Goal: Transaction & Acquisition: Subscribe to service/newsletter

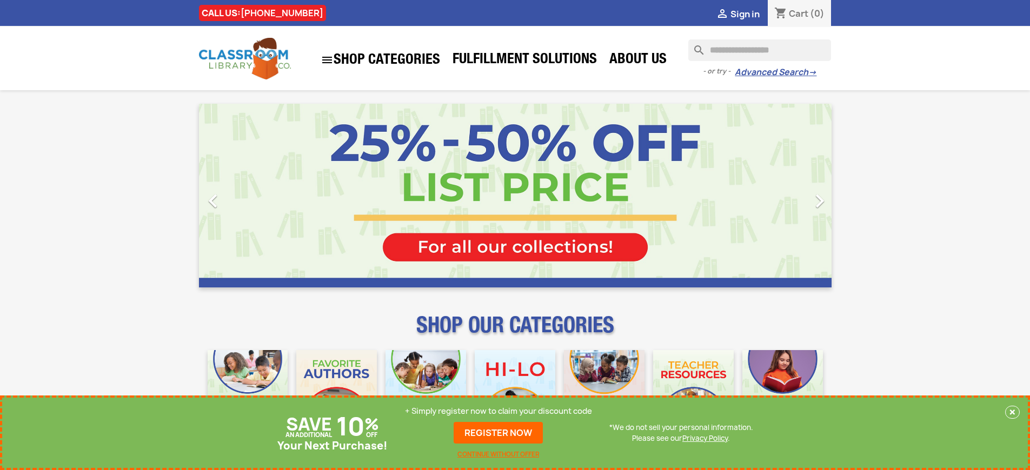
click at [498, 411] on p "+ Simply register now to claim your discount code" at bounding box center [498, 411] width 187 height 11
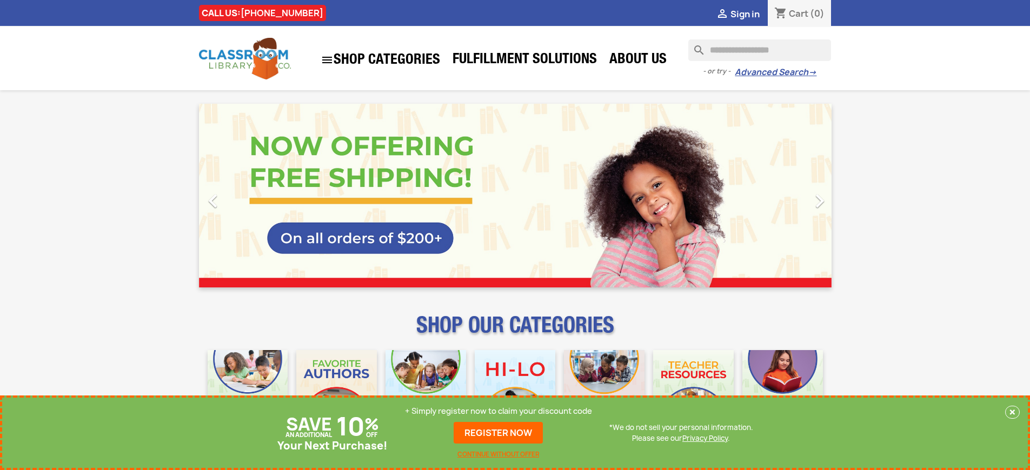
click at [498, 411] on p "+ Simply register now to claim your discount code" at bounding box center [498, 411] width 187 height 11
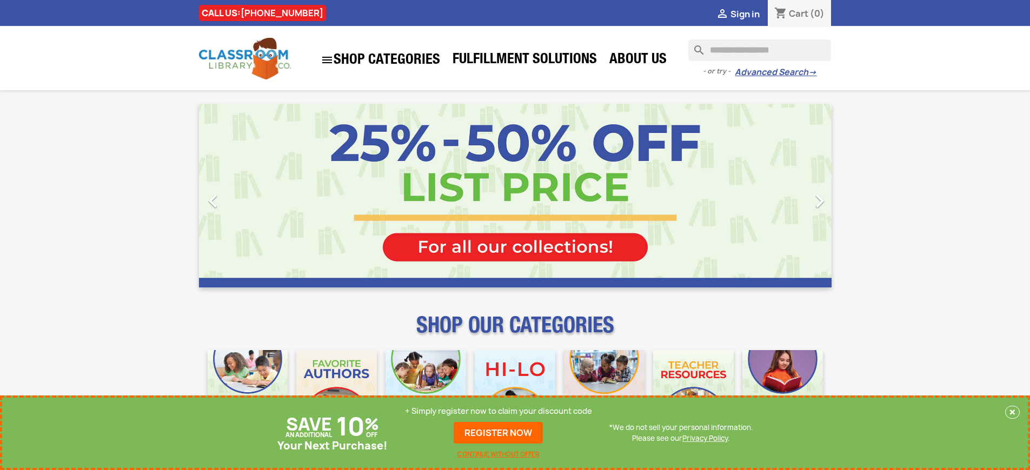
click at [498, 412] on p "+ Simply register now to claim your discount code" at bounding box center [498, 411] width 187 height 11
click at [498, 411] on p "+ Simply register now to claim your discount code" at bounding box center [498, 411] width 187 height 11
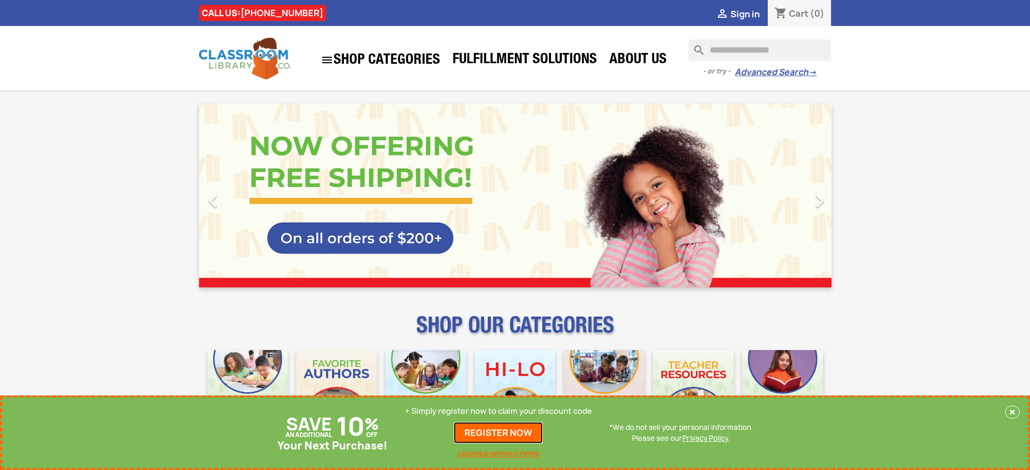
click at [498, 433] on link "REGISTER NOW" at bounding box center [498, 433] width 89 height 22
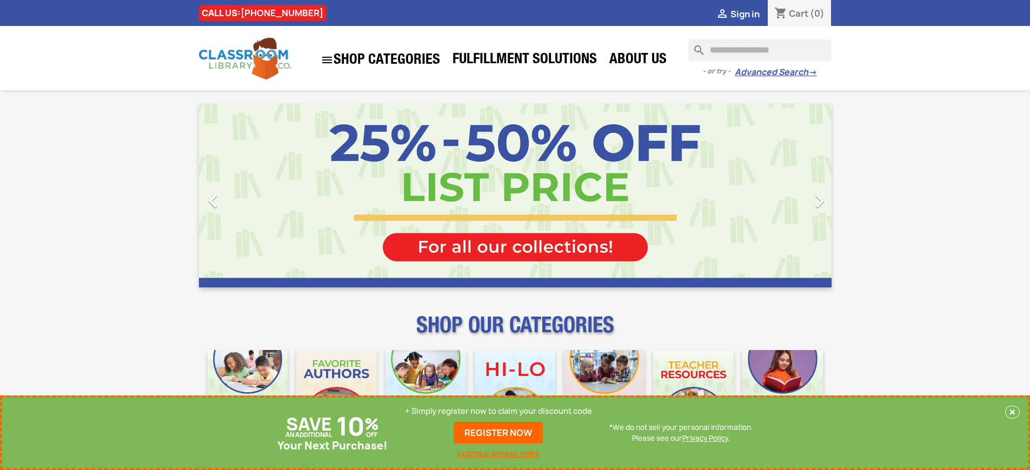
click at [498, 411] on p "+ Simply register now to claim your discount code" at bounding box center [498, 411] width 187 height 11
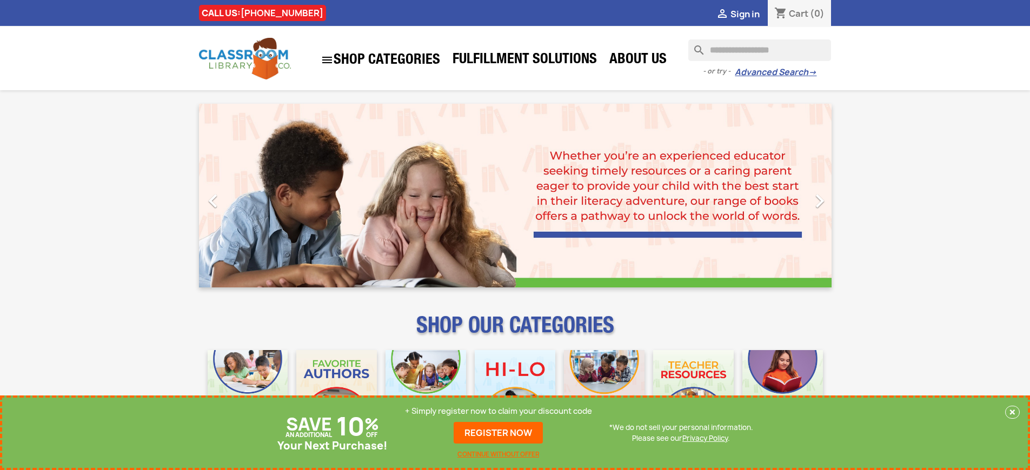
click at [498, 411] on p "+ Simply register now to claim your discount code" at bounding box center [498, 411] width 187 height 11
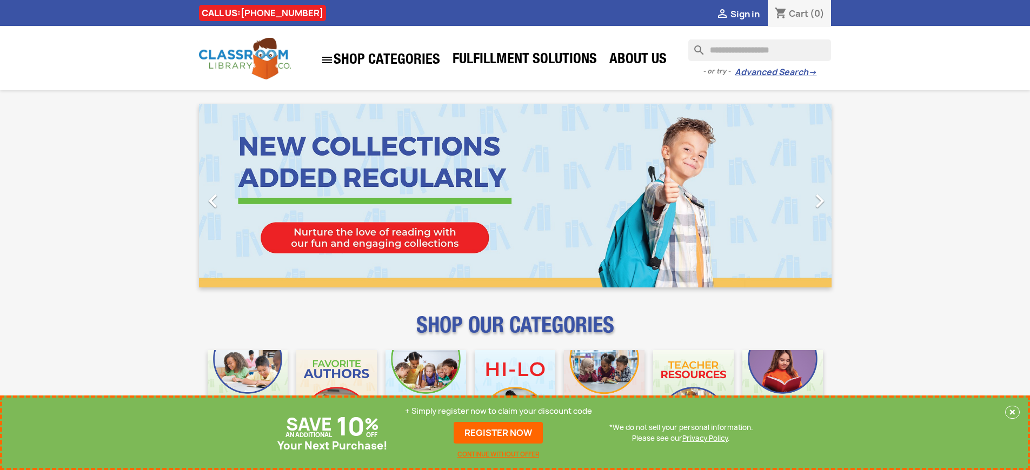
click at [498, 411] on p "+ Simply register now to claim your discount code" at bounding box center [498, 411] width 187 height 11
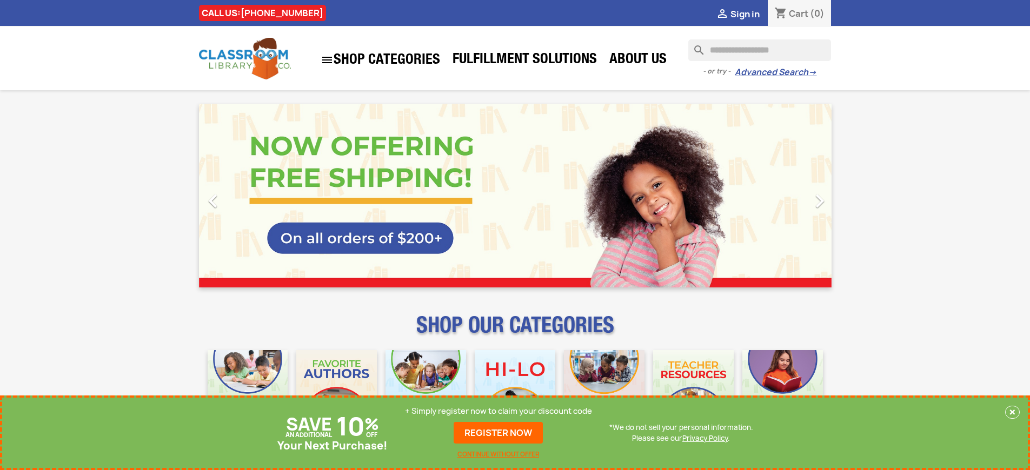
click at [498, 411] on p "+ Simply register now to claim your discount code" at bounding box center [498, 411] width 187 height 11
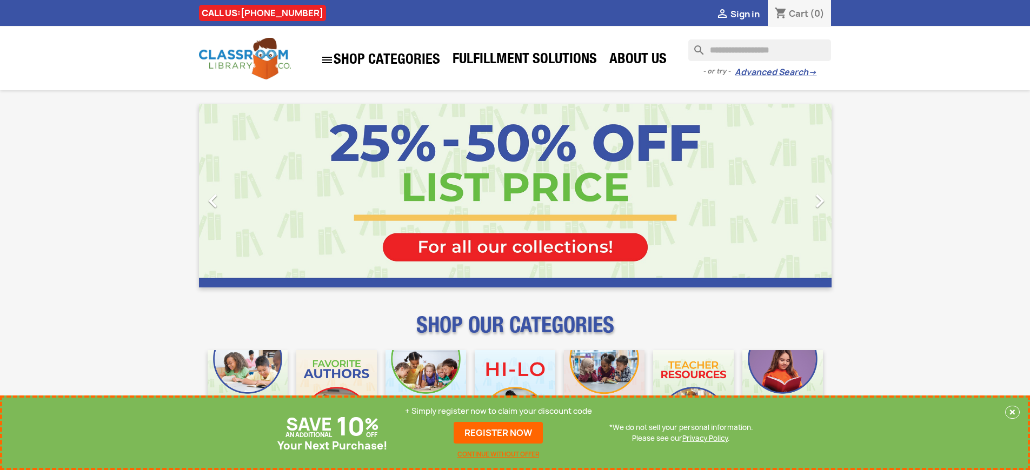
click at [498, 411] on p "+ Simply register now to claim your discount code" at bounding box center [498, 411] width 187 height 11
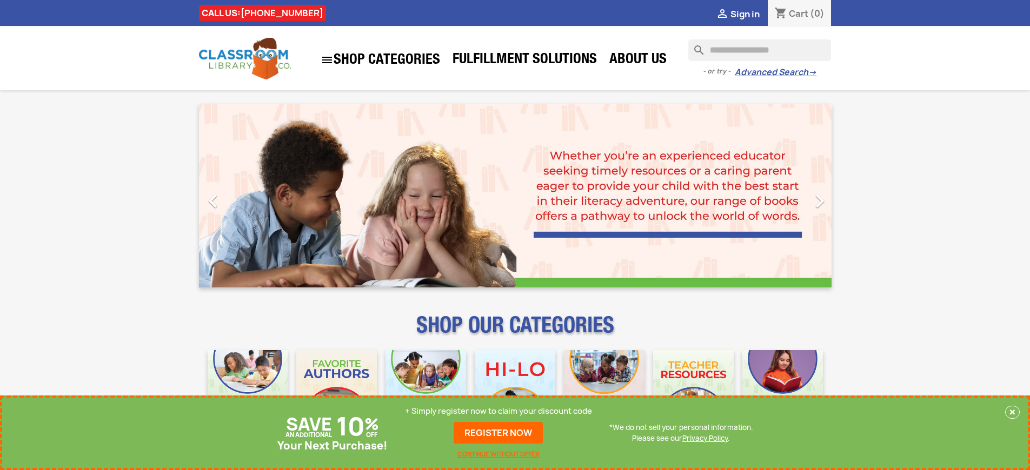
click at [498, 411] on p "+ Simply register now to claim your discount code" at bounding box center [498, 411] width 187 height 11
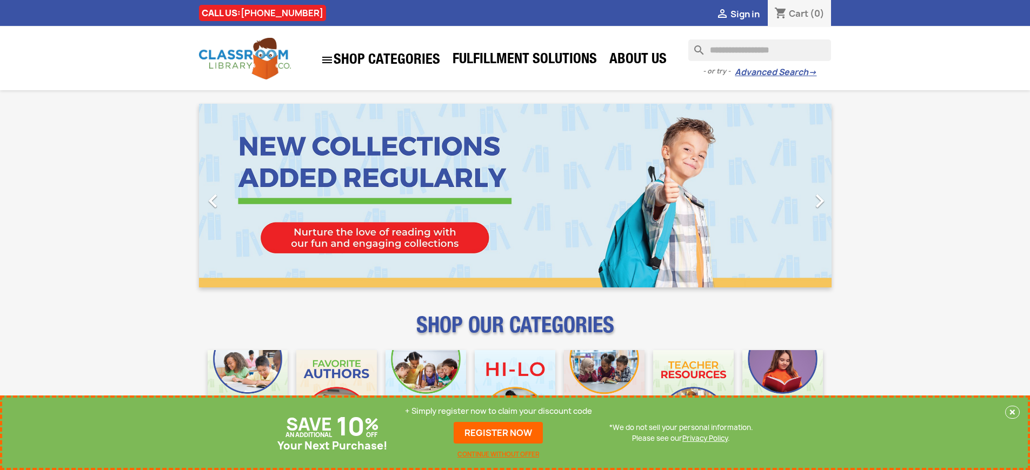
click at [498, 411] on p "+ Simply register now to claim your discount code" at bounding box center [498, 411] width 187 height 11
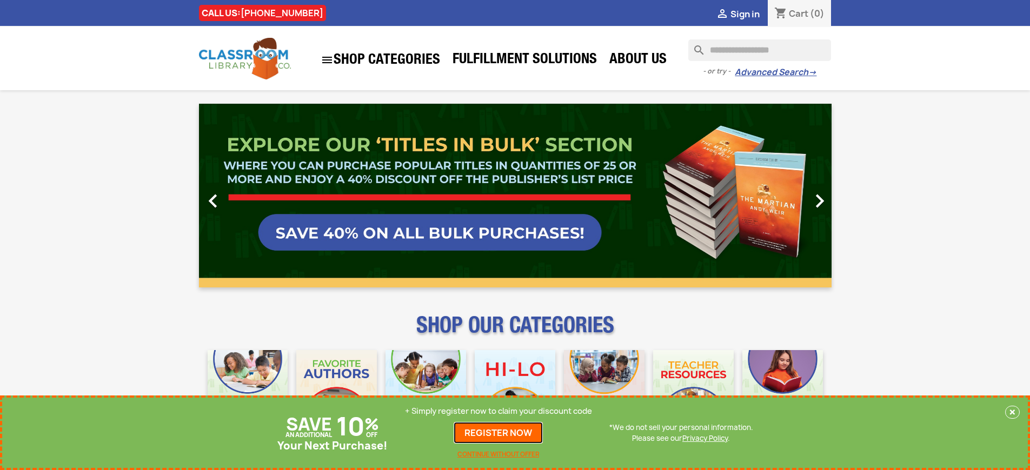
click at [498, 433] on link "REGISTER NOW" at bounding box center [498, 433] width 89 height 22
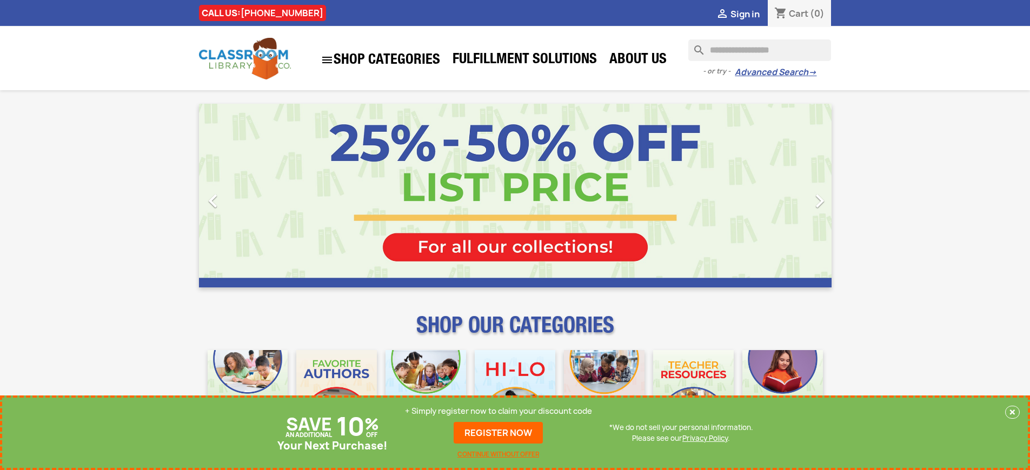
click at [498, 411] on p "+ Simply register now to claim your discount code" at bounding box center [498, 411] width 187 height 11
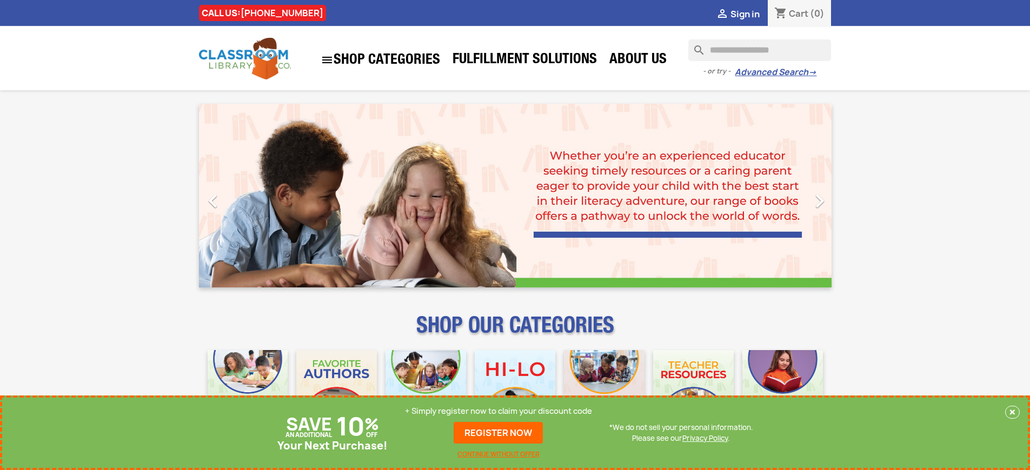
click at [498, 411] on p "+ Simply register now to claim your discount code" at bounding box center [498, 411] width 187 height 11
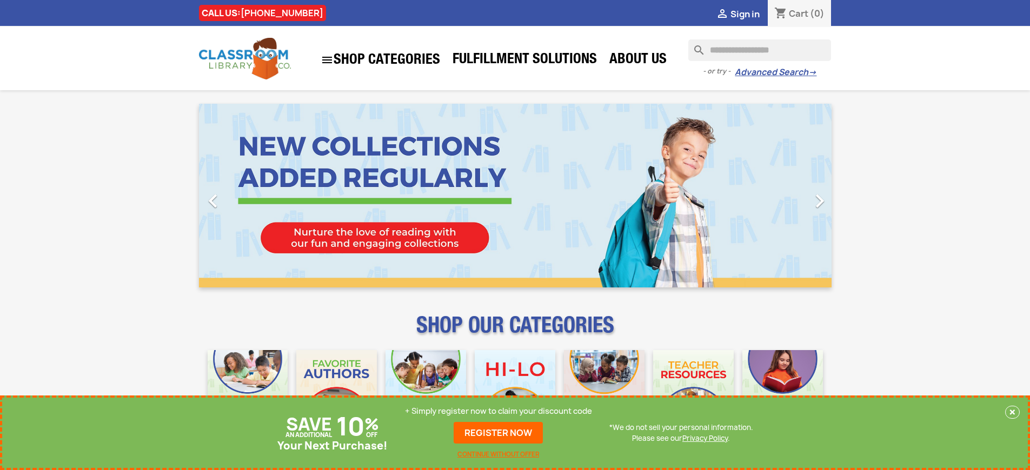
click at [498, 411] on p "+ Simply register now to claim your discount code" at bounding box center [498, 411] width 187 height 11
click at [498, 433] on link "REGISTER NOW" at bounding box center [498, 433] width 89 height 22
